Goal: Book appointment/travel/reservation

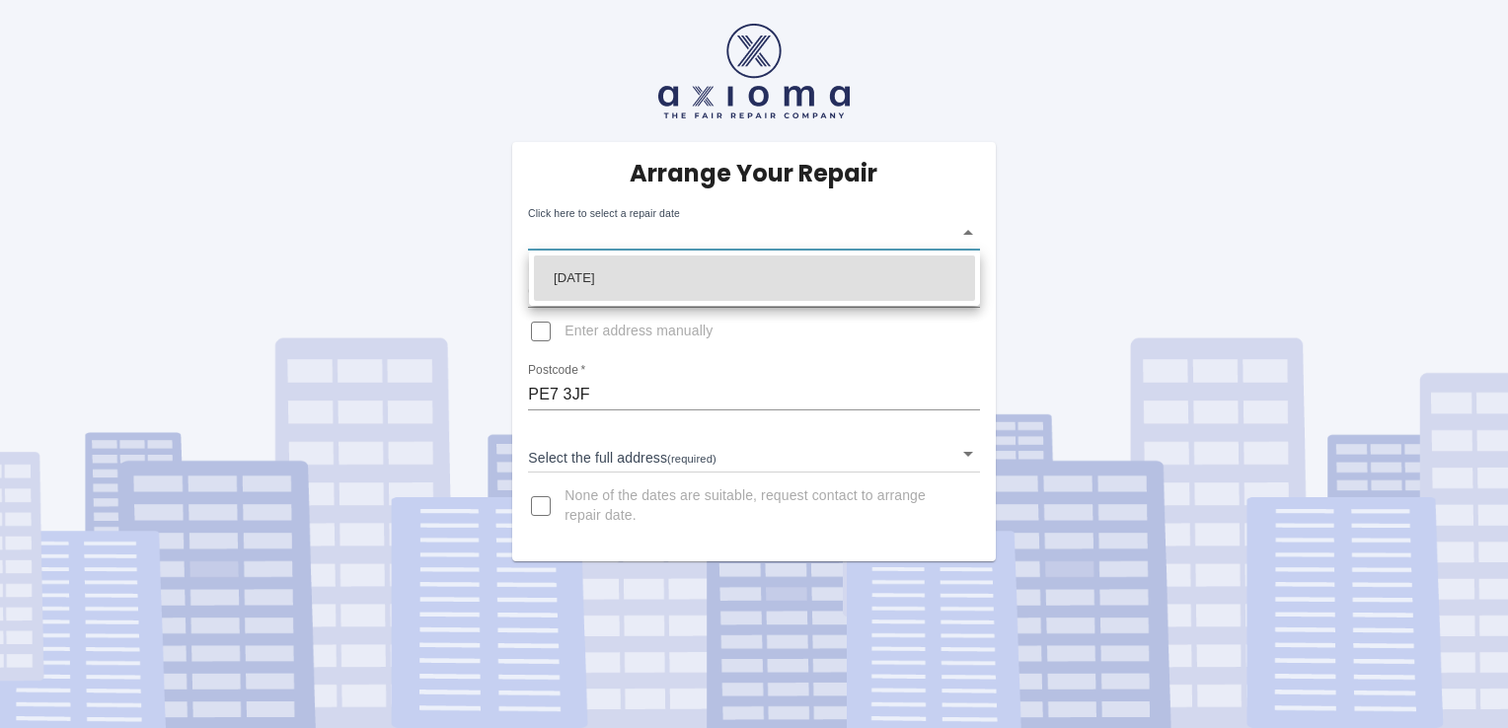
click at [967, 234] on body "Arrange Your Repair Click here to select a repair date ​ Phone Number   * 07395…" at bounding box center [754, 364] width 1508 height 728
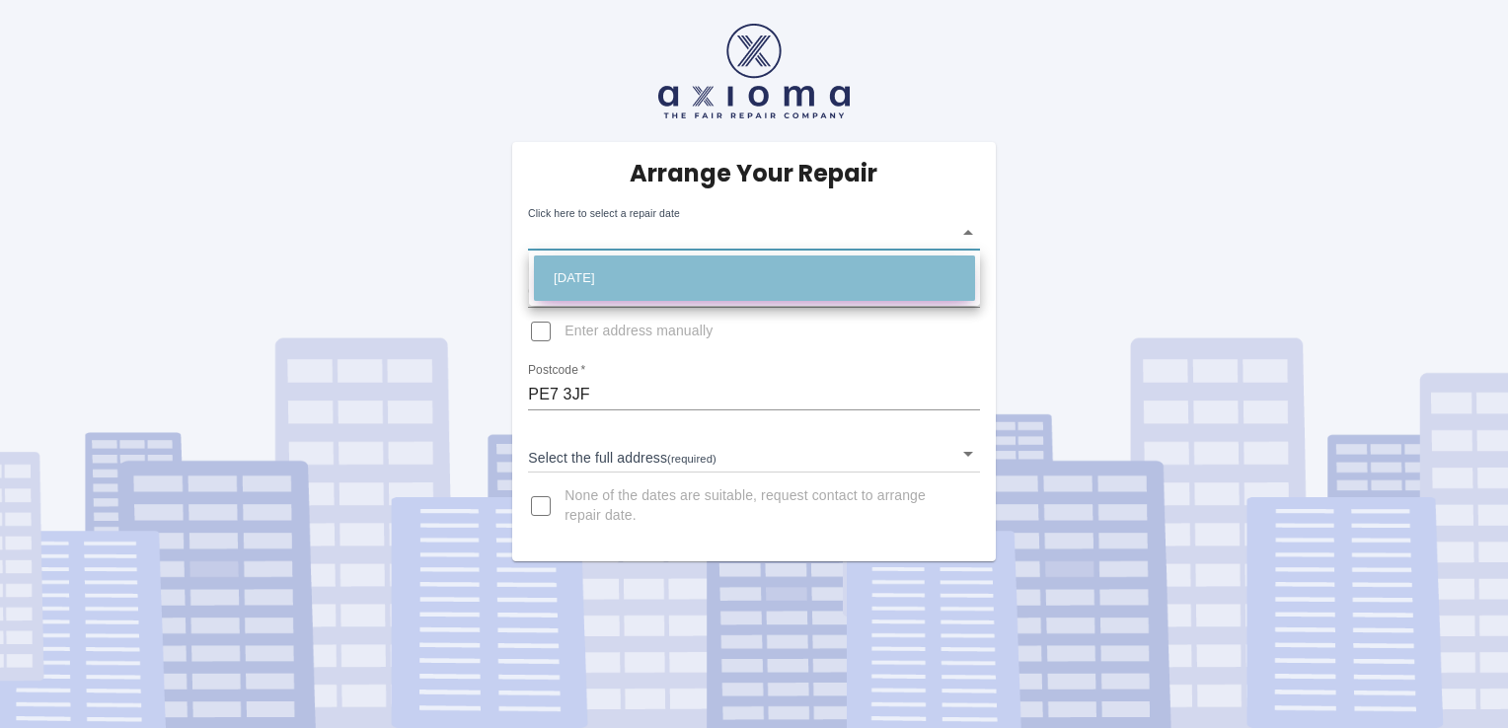
click at [853, 272] on li "[DATE]" at bounding box center [754, 278] width 441 height 45
type input "[DATE]T00:00:00.000Z"
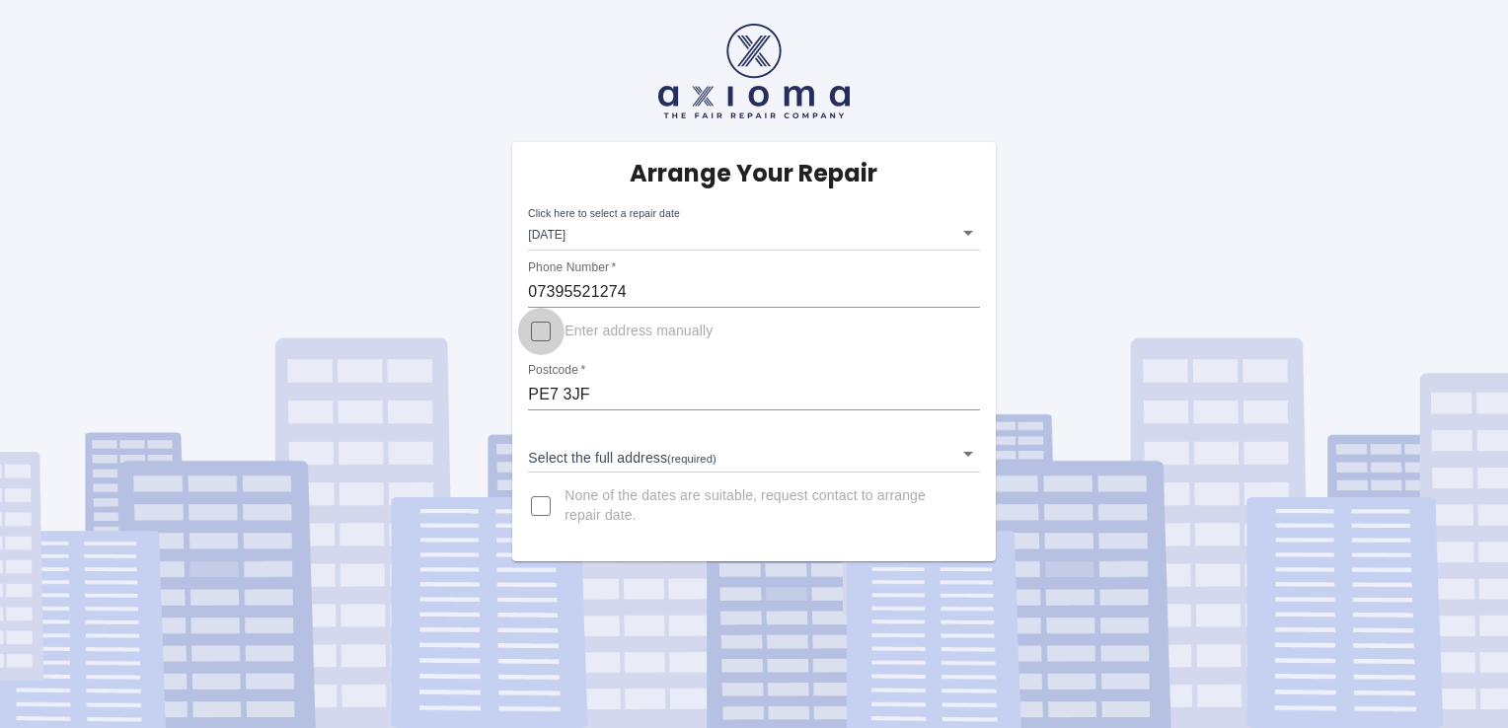
click at [545, 334] on input "Enter address manually" at bounding box center [540, 331] width 47 height 47
checkbox input "true"
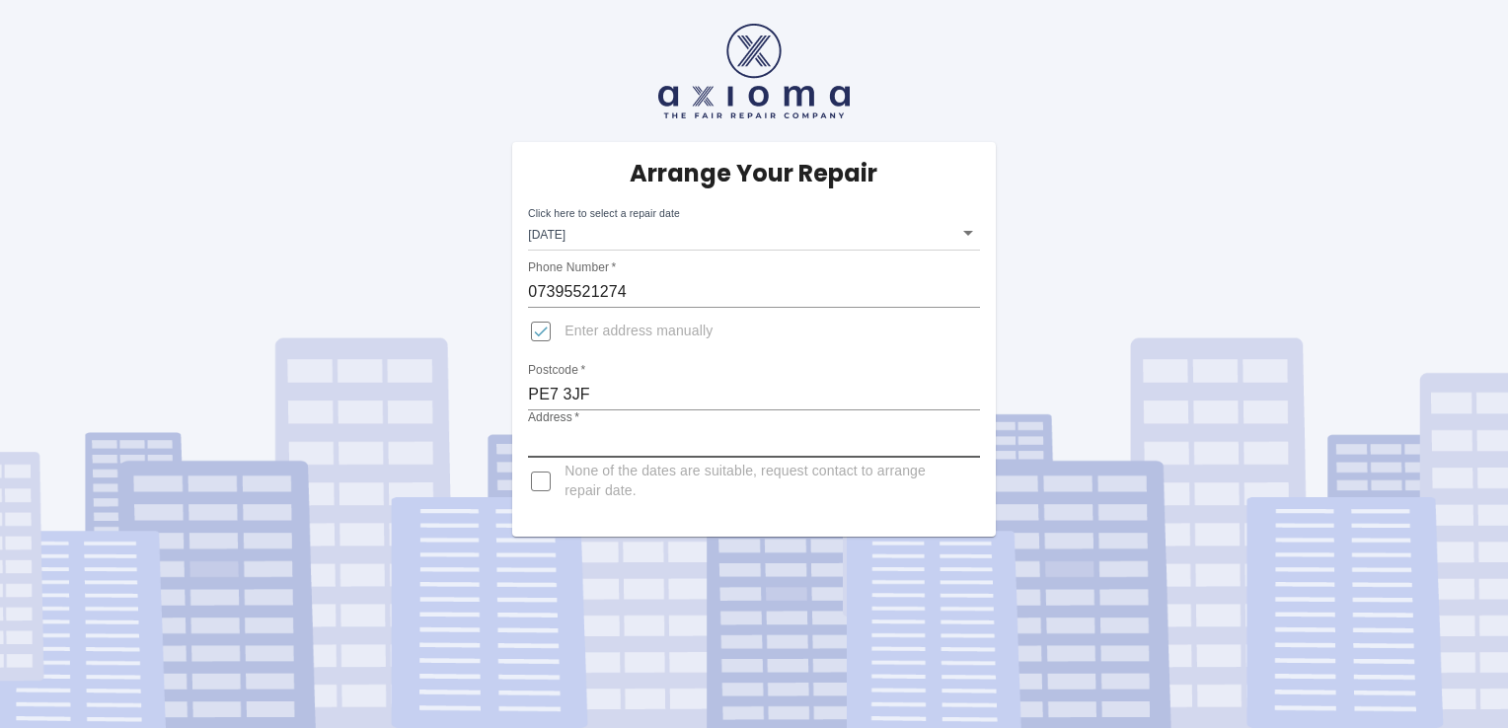
click at [540, 430] on input "Address   *" at bounding box center [753, 442] width 451 height 32
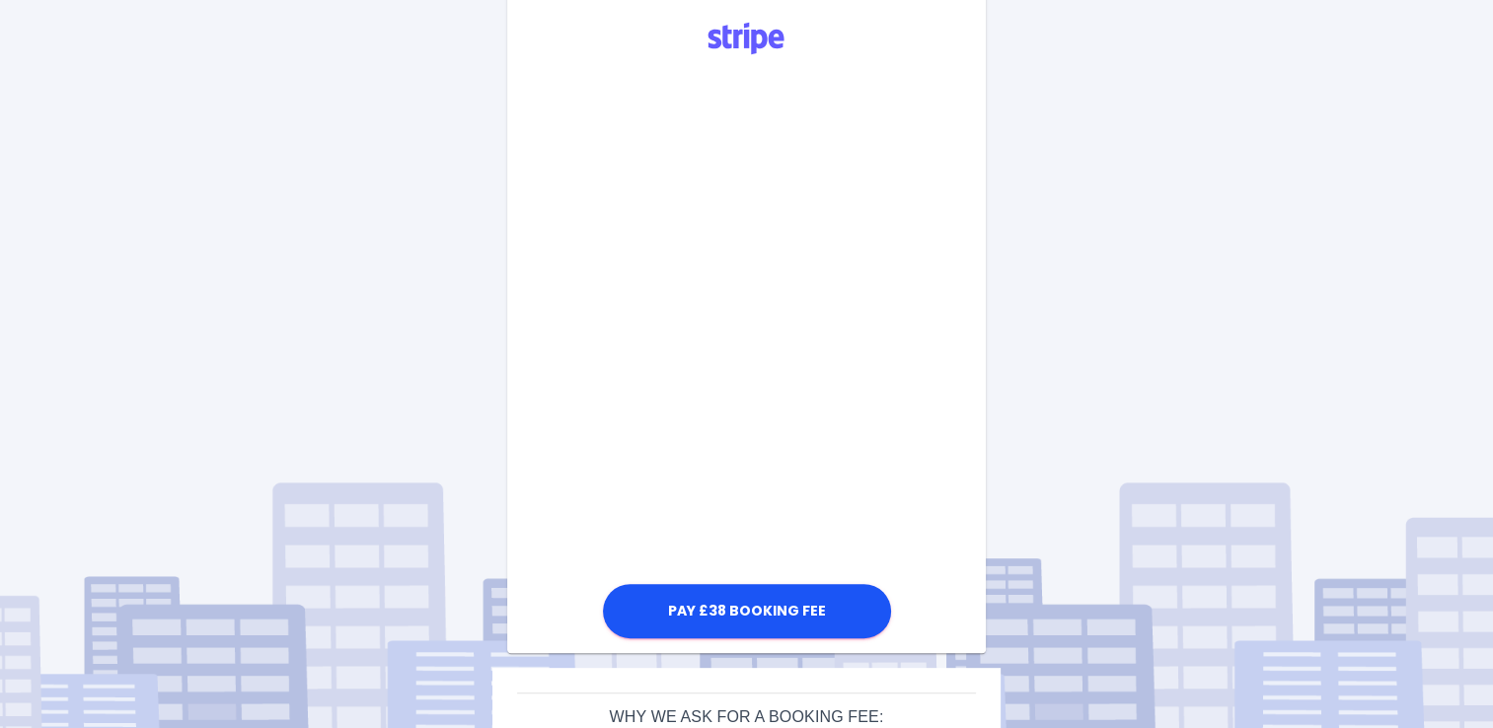
scroll to position [454, 0]
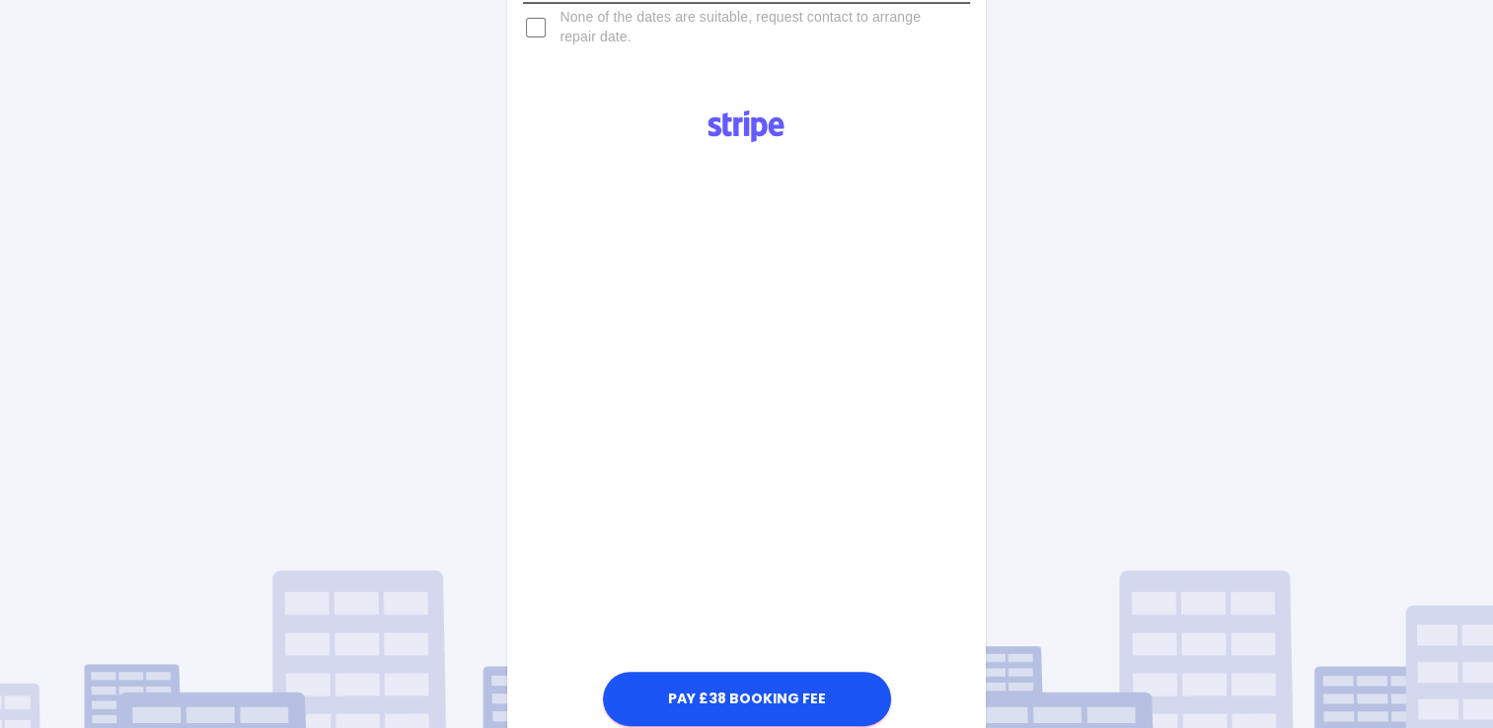
type input "[STREET_ADDRESS]"
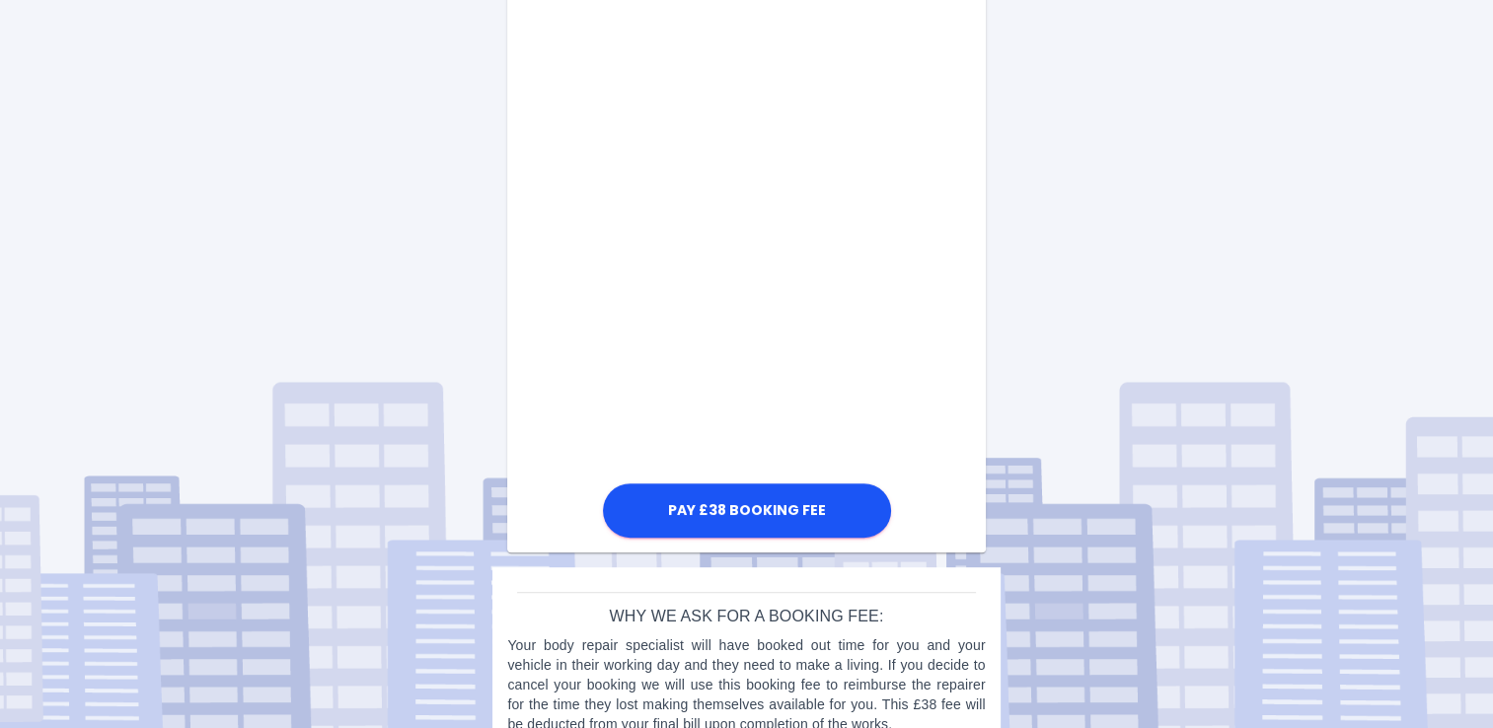
scroll to position [994, 0]
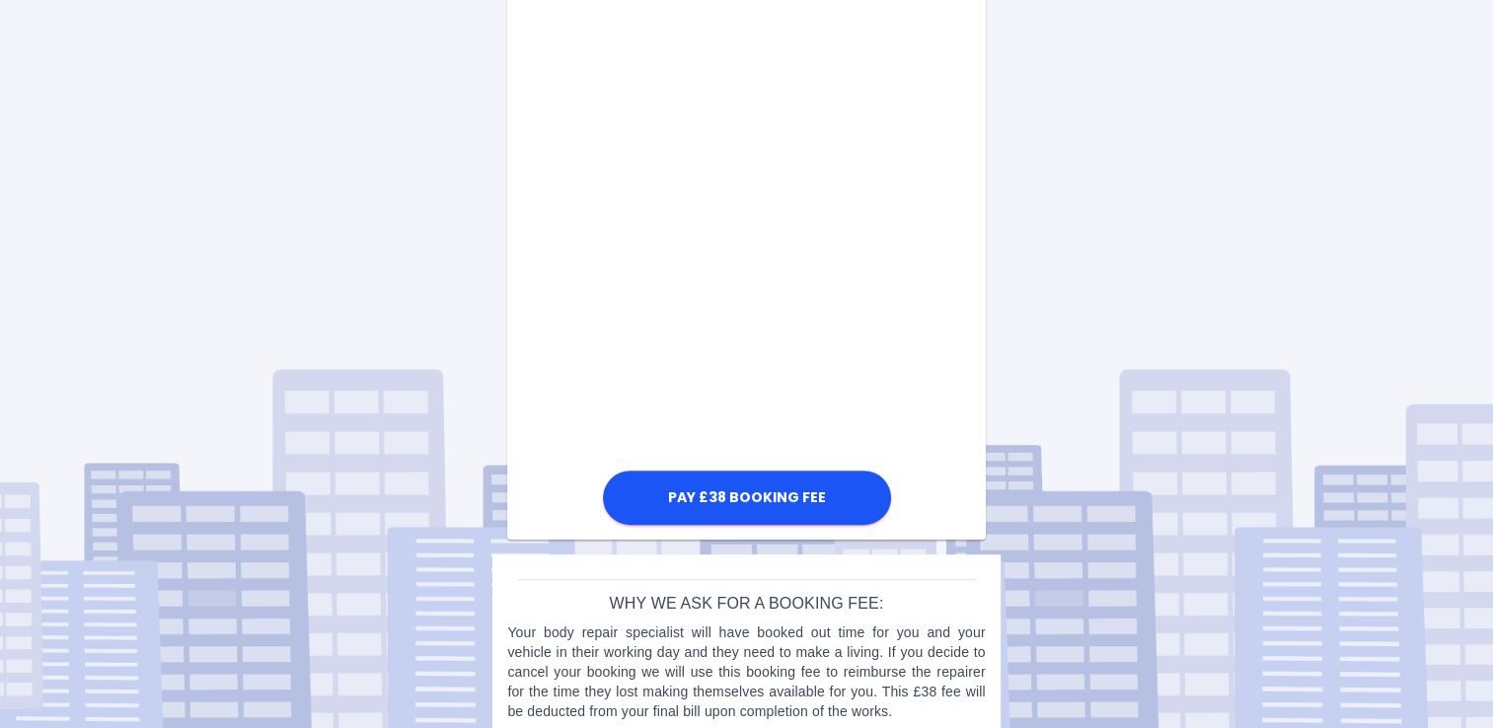
click at [563, 360] on div "Pay £38 Booking Fee" at bounding box center [746, 41] width 478 height 976
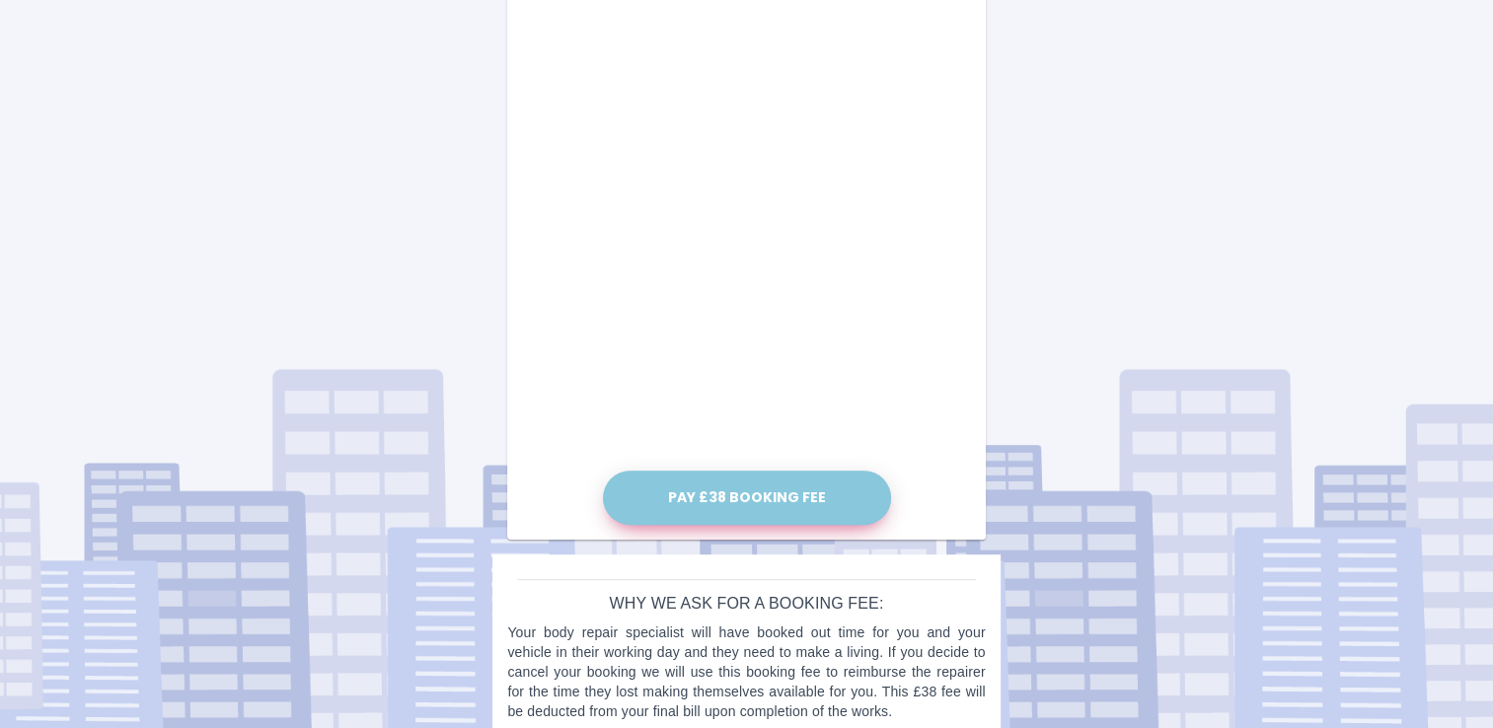
click at [813, 495] on button "Pay £38 Booking Fee" at bounding box center [747, 498] width 288 height 54
